Goal: Information Seeking & Learning: Learn about a topic

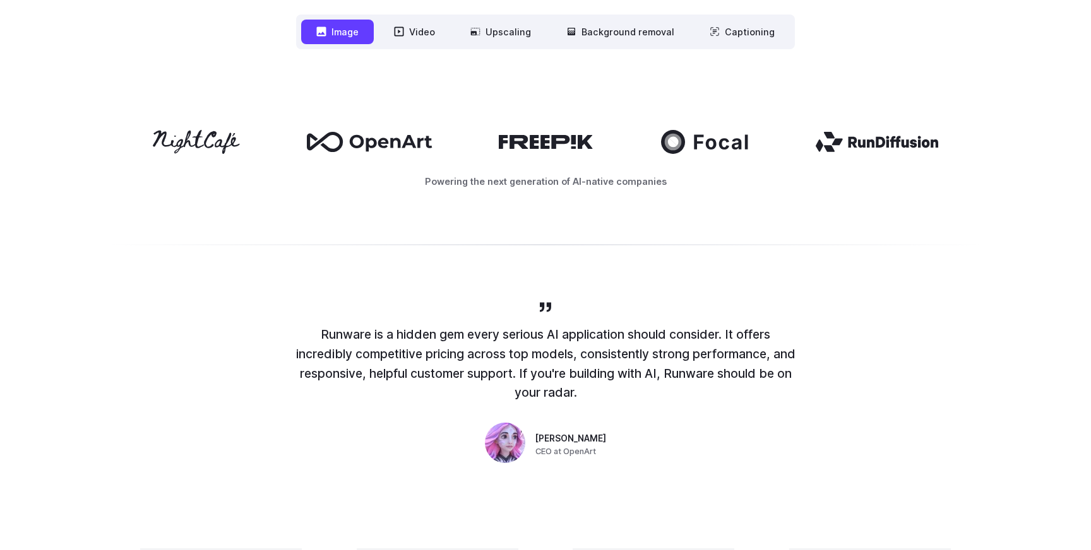
scroll to position [614, 0]
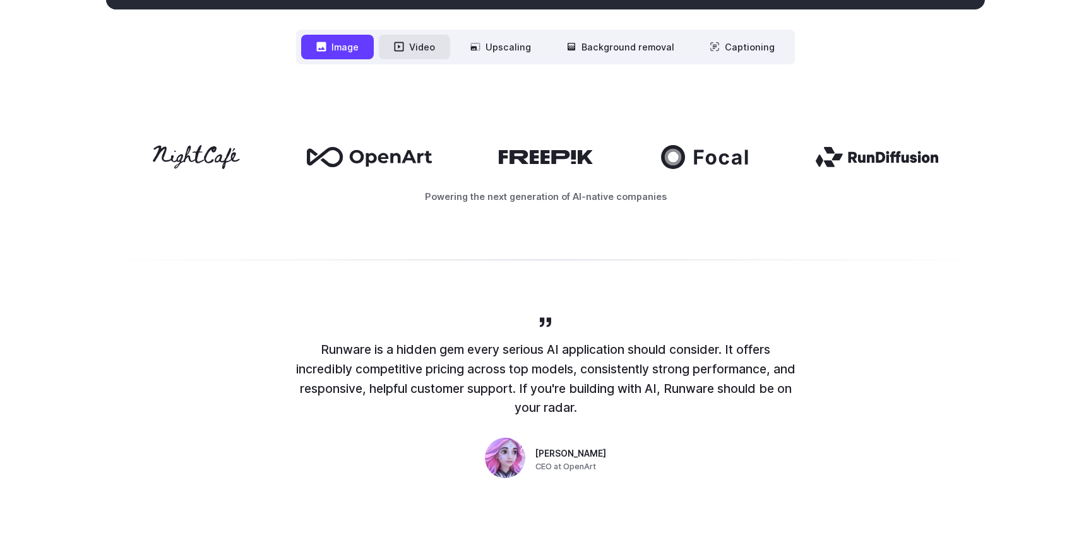
click at [427, 47] on button "Video" at bounding box center [414, 47] width 71 height 25
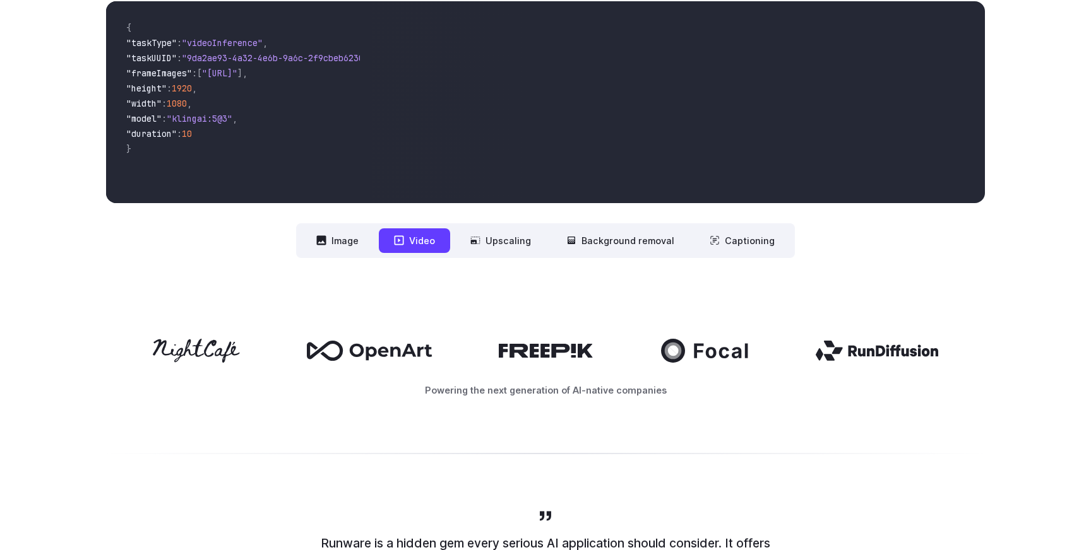
scroll to position [422, 0]
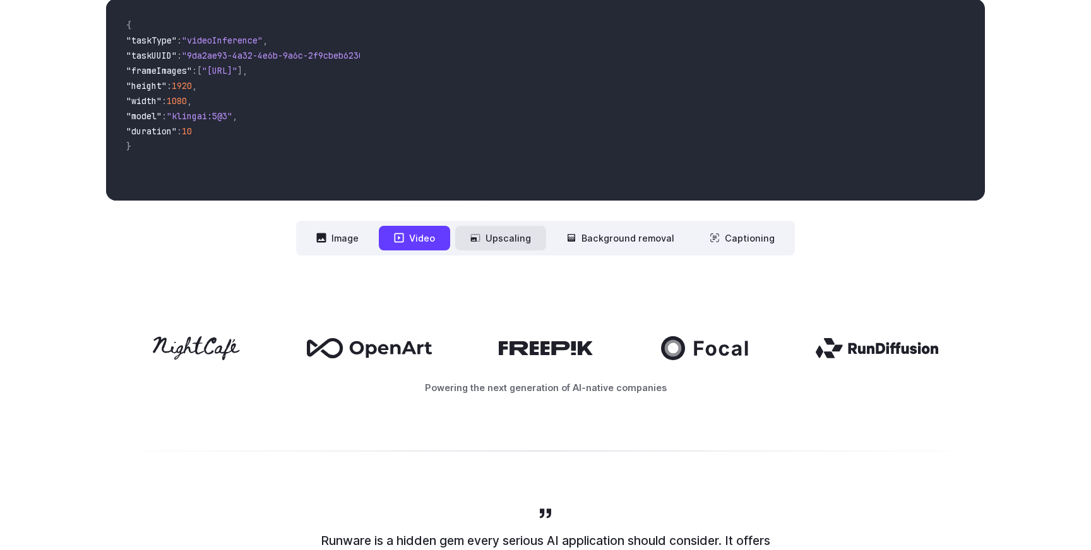
click at [507, 234] on button "Upscaling" at bounding box center [500, 238] width 91 height 25
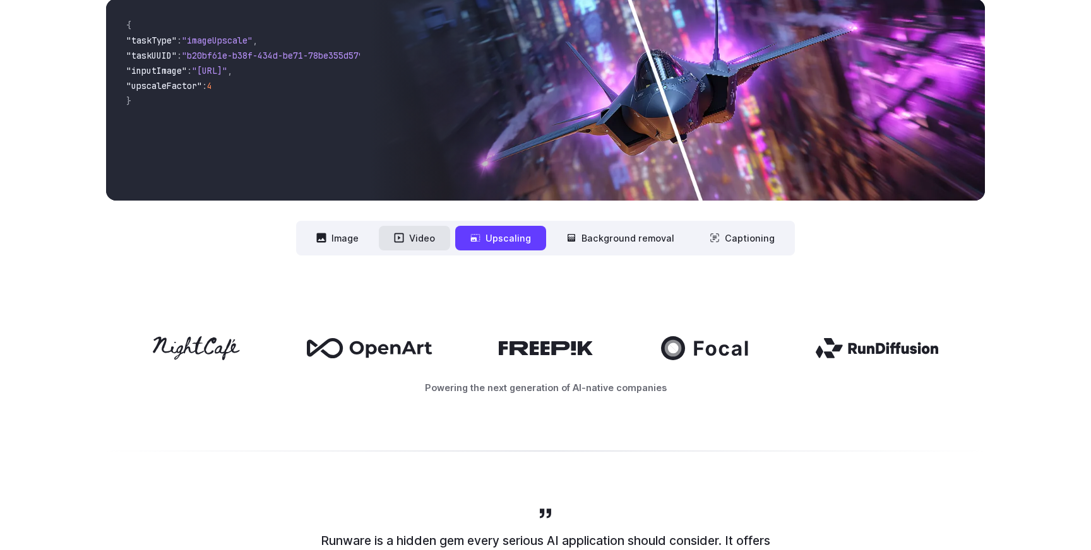
click at [426, 234] on button "Video" at bounding box center [414, 238] width 71 height 25
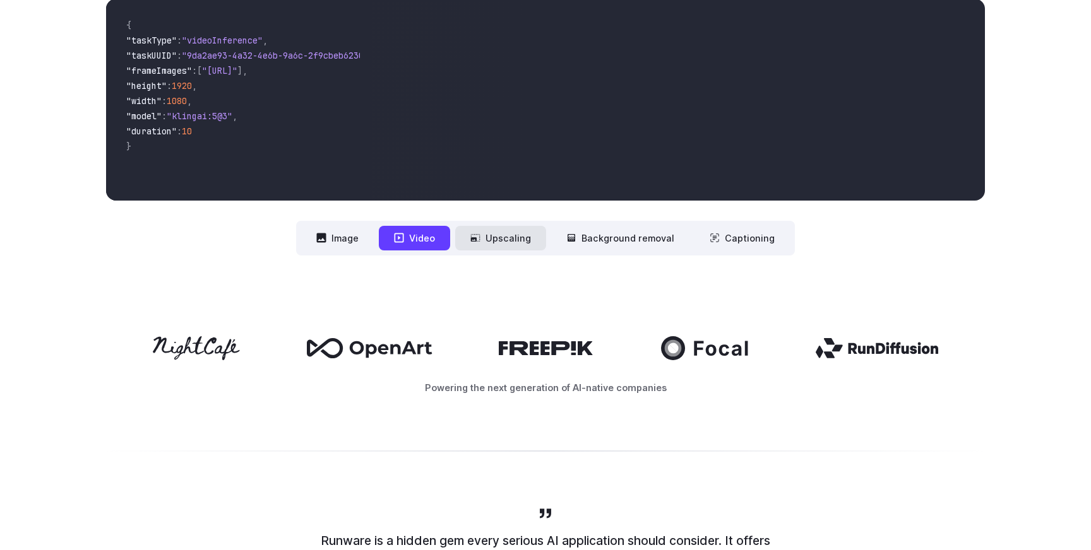
click at [480, 232] on button "Upscaling" at bounding box center [500, 238] width 91 height 25
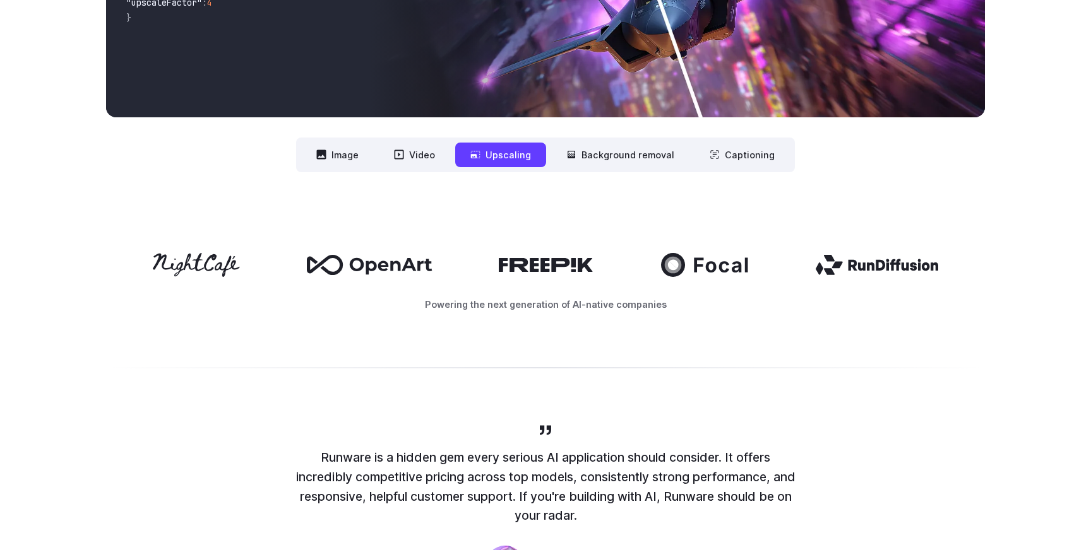
scroll to position [523, 0]
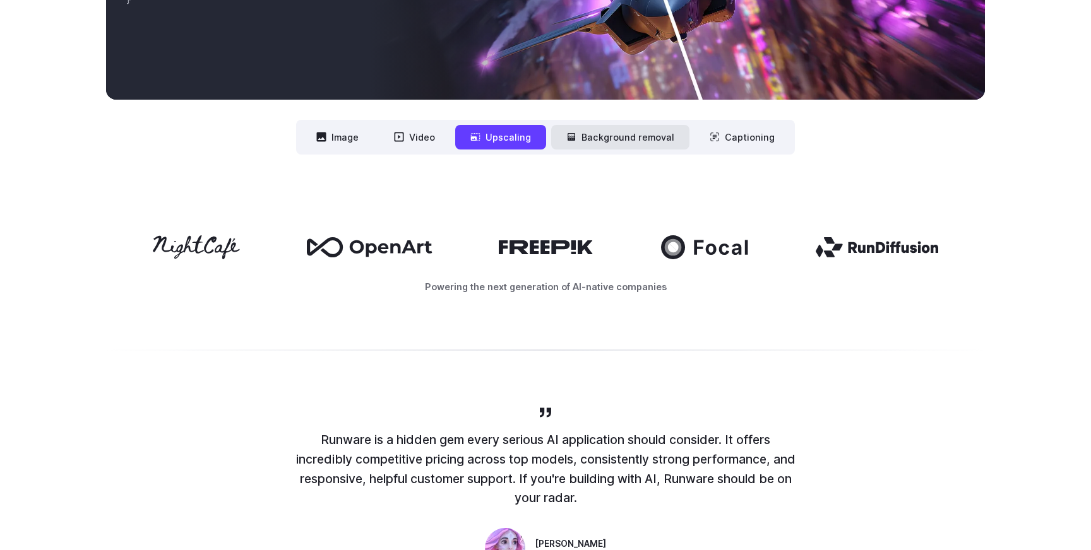
click at [614, 138] on button "Background removal" at bounding box center [620, 137] width 138 height 25
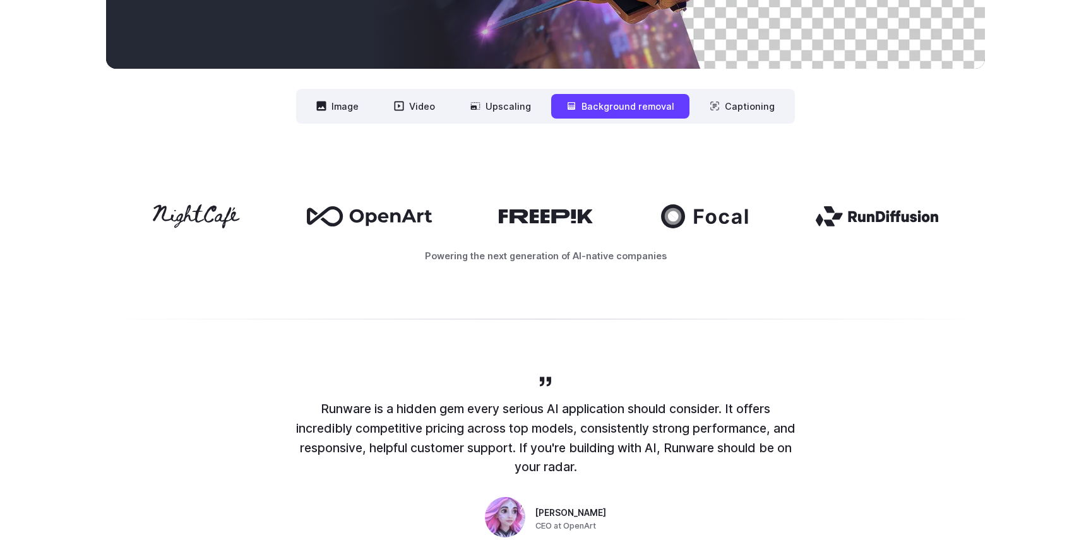
scroll to position [557, 0]
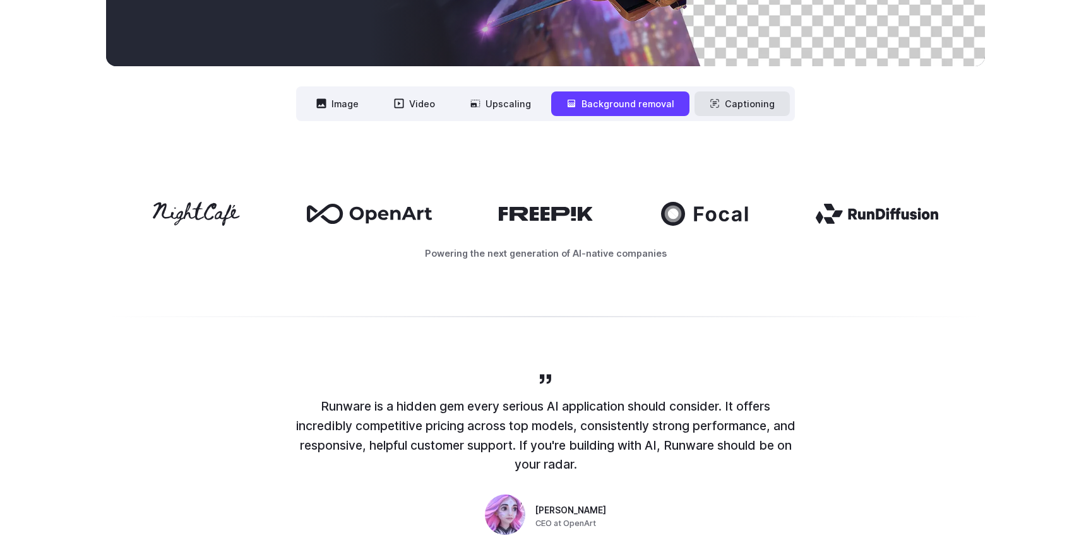
click at [747, 103] on button "Captioning" at bounding box center [741, 104] width 95 height 25
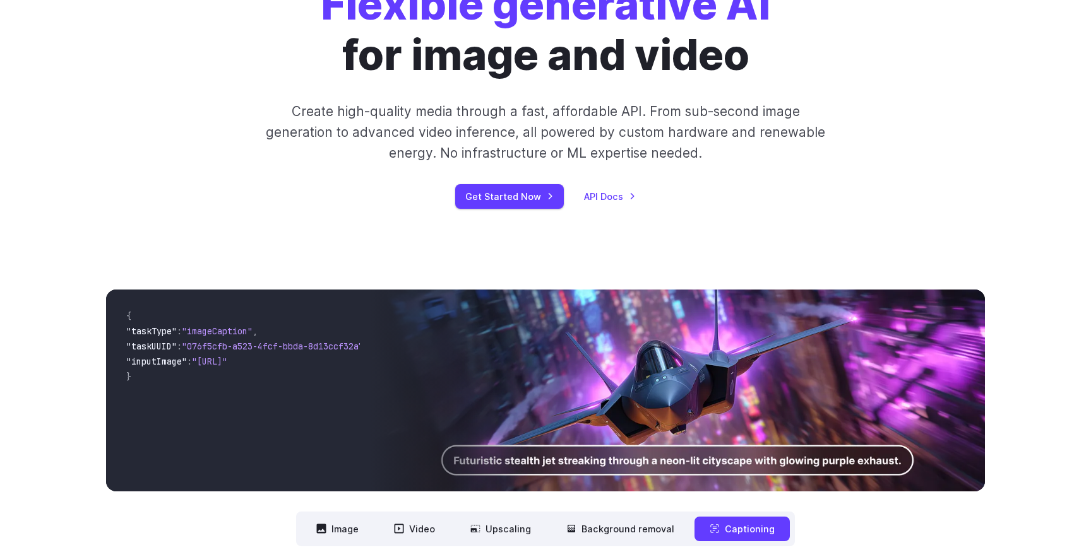
scroll to position [0, 0]
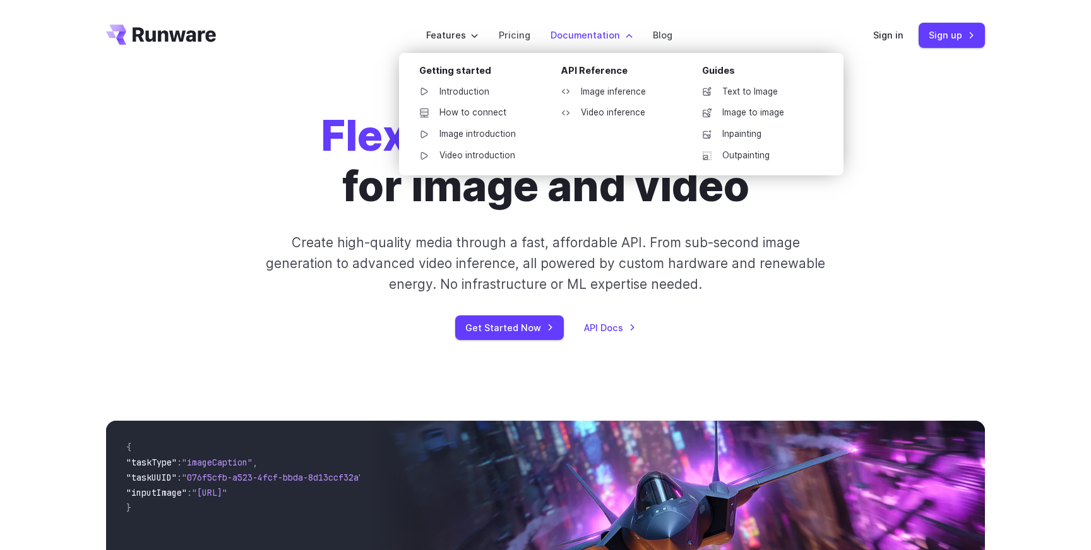
click at [576, 33] on label "Documentation" at bounding box center [591, 35] width 82 height 15
click at [460, 88] on link "Introduction" at bounding box center [474, 92] width 131 height 19
